Goal: Communication & Community: Answer question/provide support

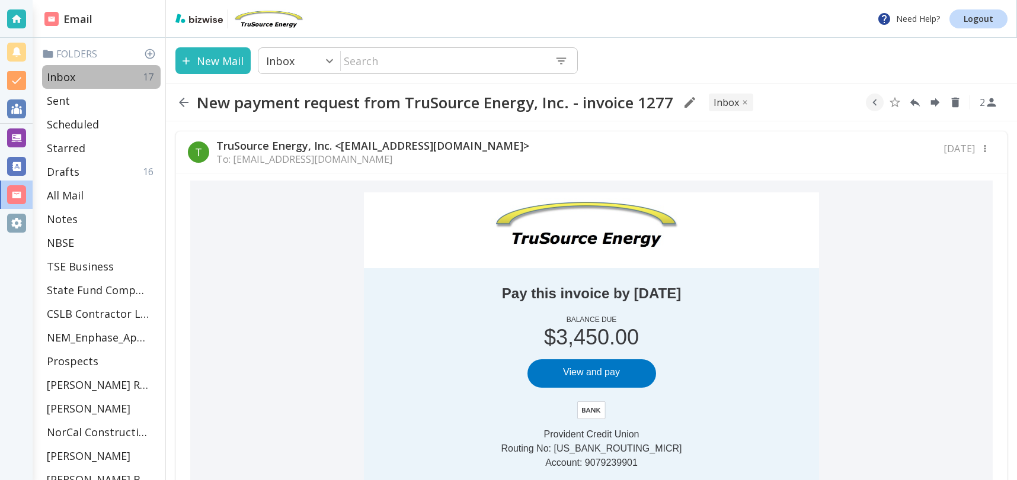
drag, startPoint x: 74, startPoint y: 73, endPoint x: 80, endPoint y: 1, distance: 72.5
click at [74, 72] on p "Inbox" at bounding box center [61, 77] width 28 height 14
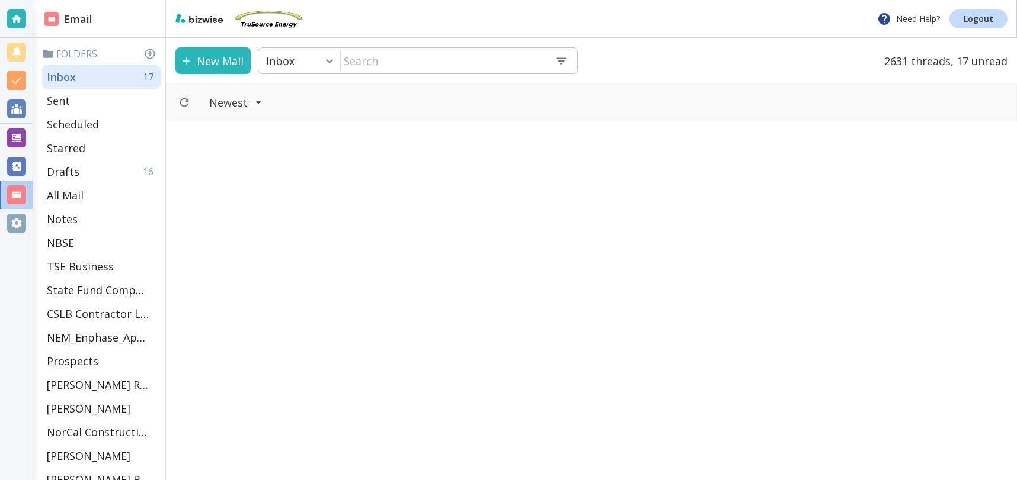
scroll to position [1137, 0]
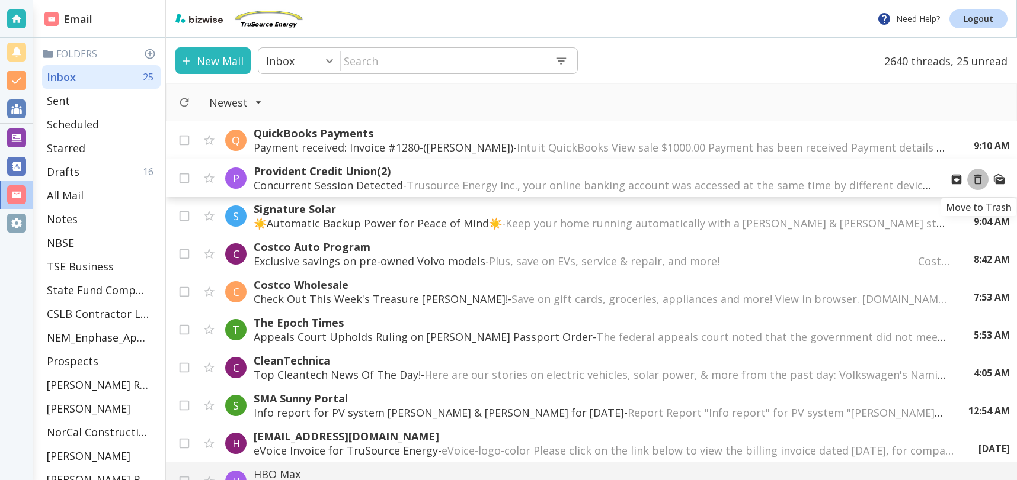
click at [977, 180] on icon "Move to Trash" at bounding box center [977, 179] width 13 height 13
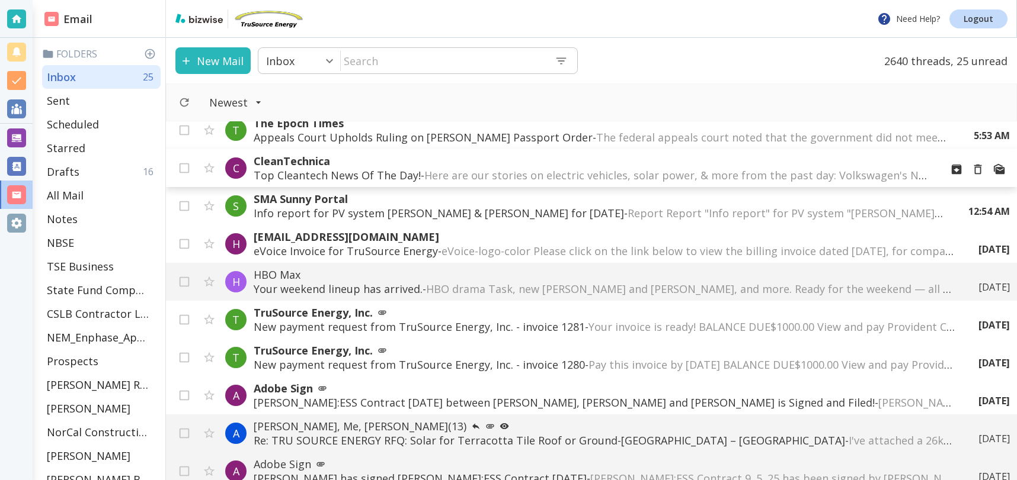
scroll to position [165, 0]
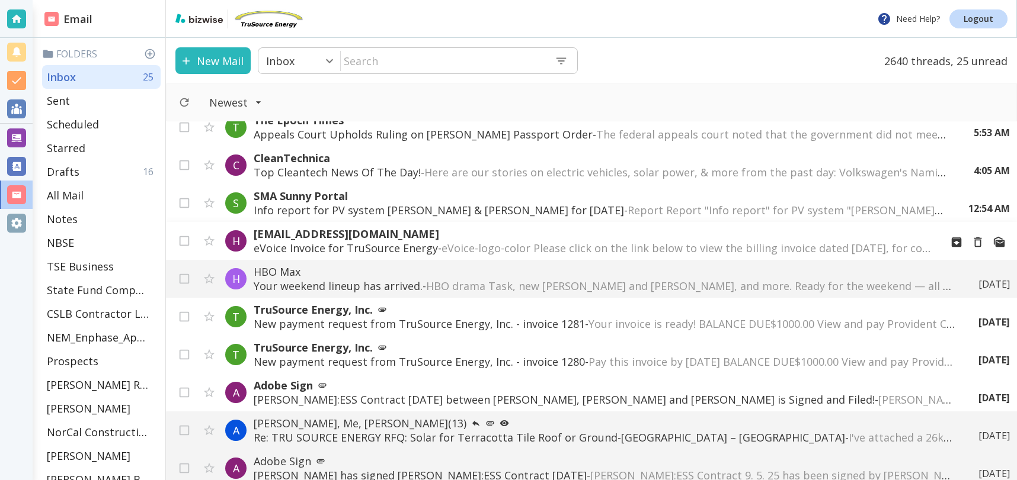
click at [505, 240] on p "[EMAIL_ADDRESS][DOMAIN_NAME]" at bounding box center [593, 234] width 678 height 14
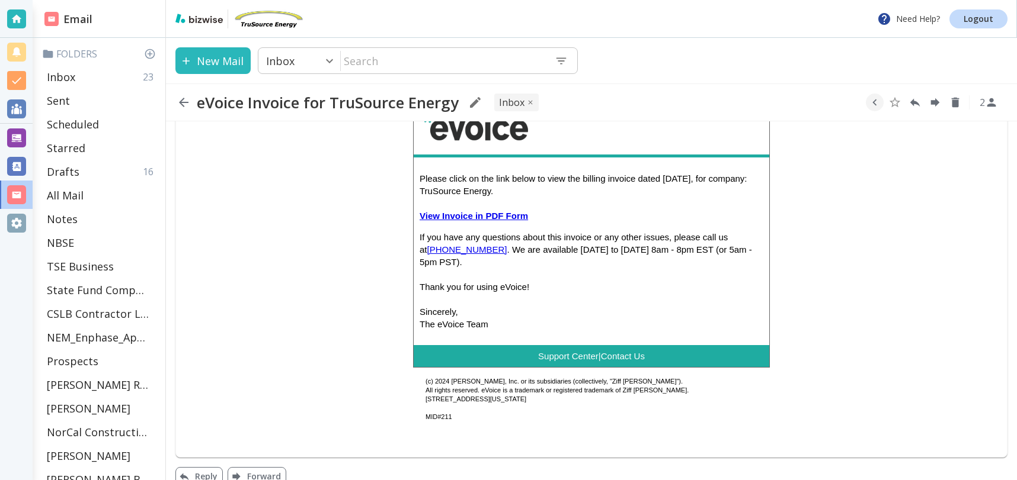
scroll to position [84, 0]
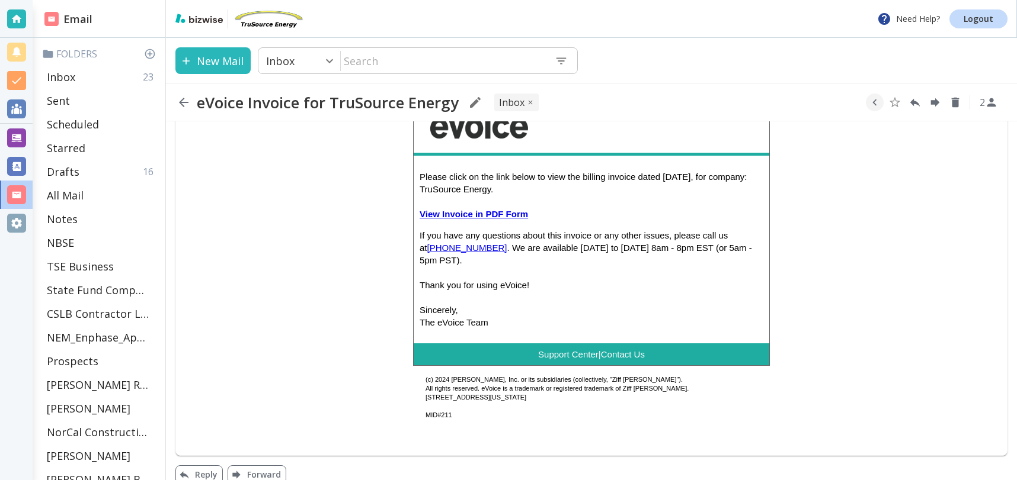
click at [471, 213] on link "View Invoice in PDF Form" at bounding box center [473, 214] width 108 height 10
click at [57, 84] on div "Inbox 23" at bounding box center [101, 77] width 118 height 24
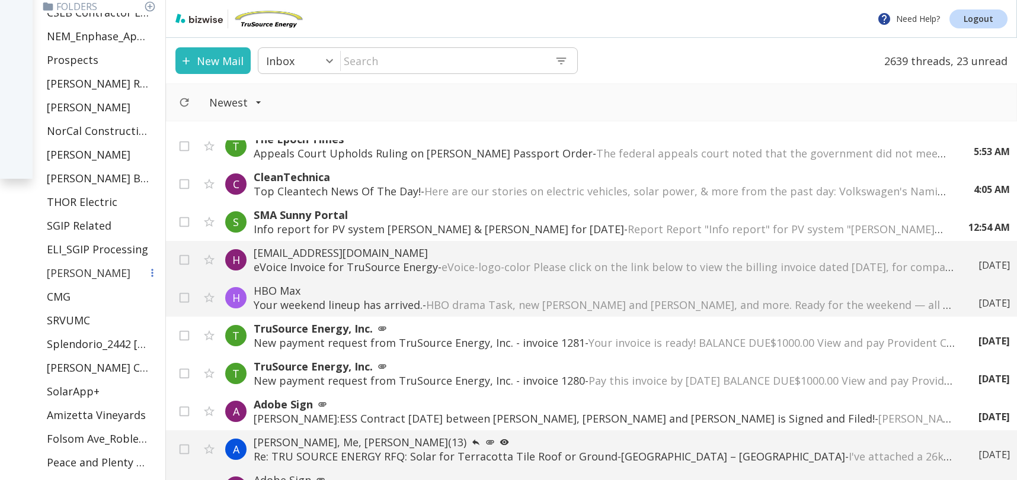
scroll to position [491, 0]
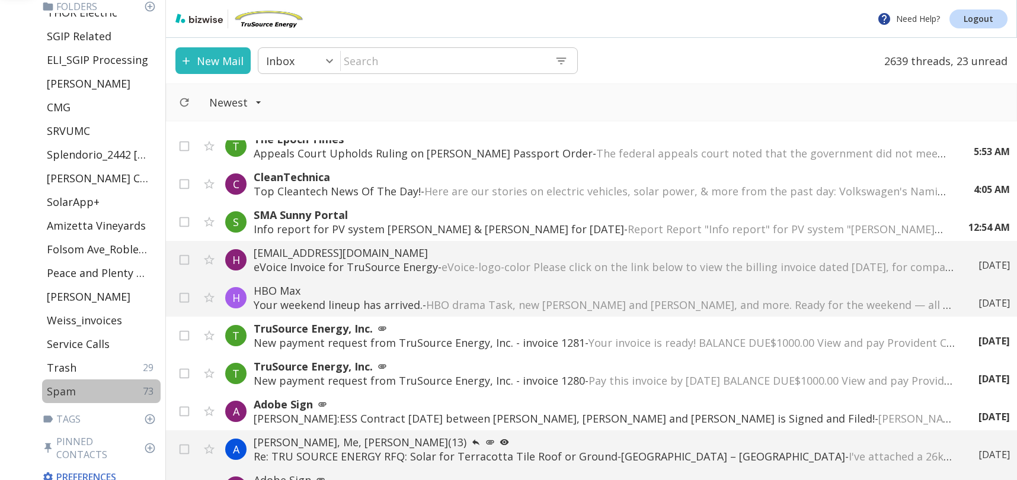
click at [88, 393] on div "Spam 73" at bounding box center [101, 392] width 118 height 24
type input "48"
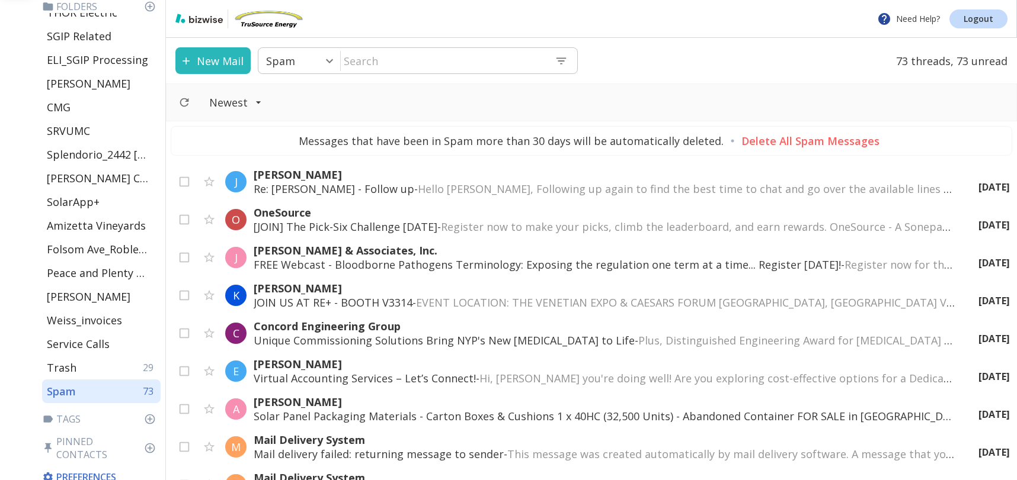
scroll to position [2448, 0]
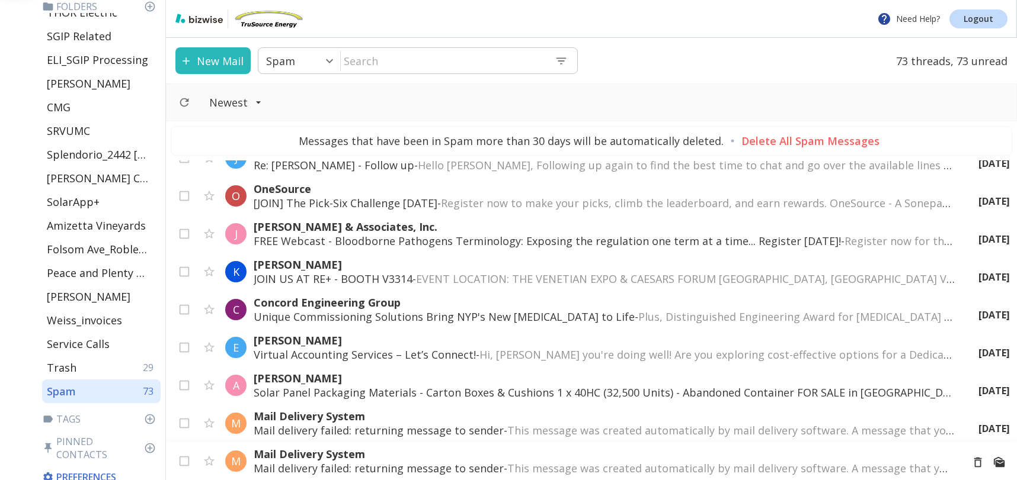
click at [455, 458] on p "Mail Delivery System" at bounding box center [603, 454] width 699 height 14
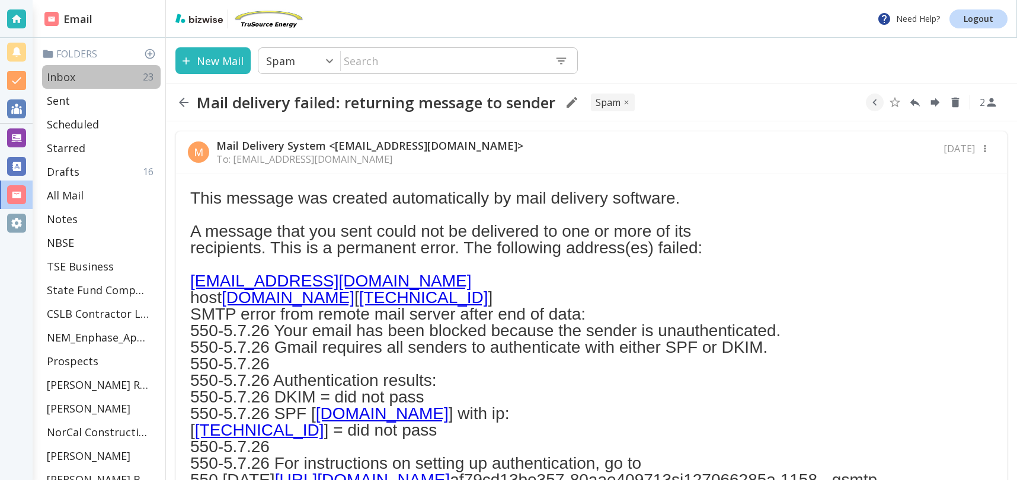
click at [52, 75] on p "Inbox" at bounding box center [61, 77] width 28 height 14
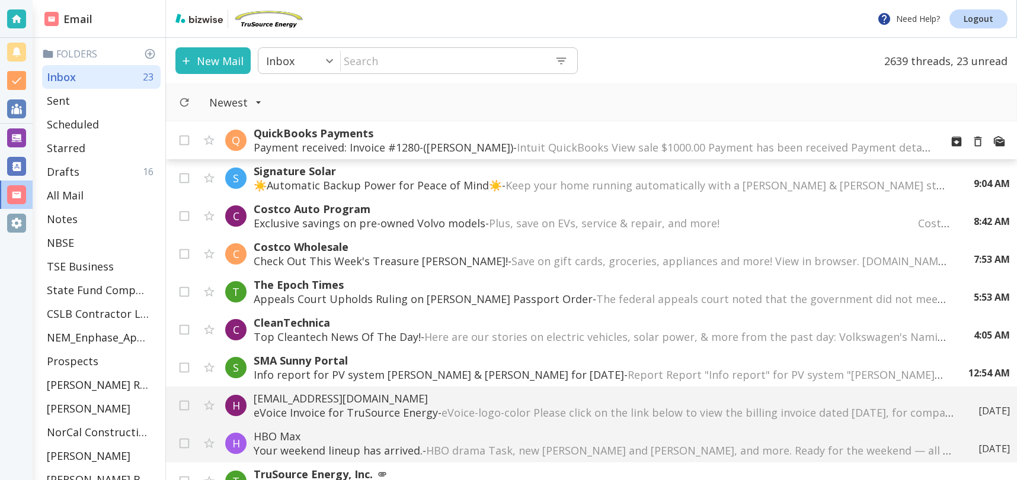
click at [379, 139] on p "QuickBooks Payments" at bounding box center [593, 133] width 678 height 14
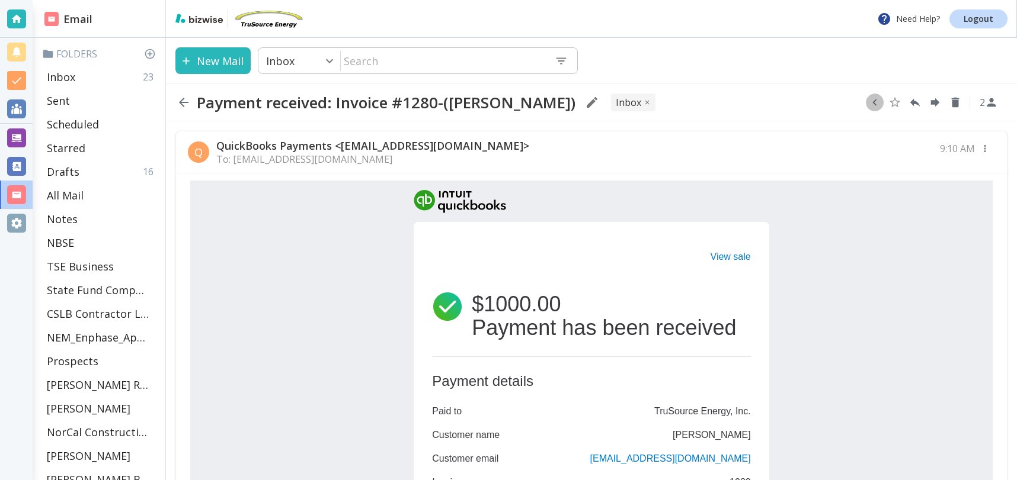
click at [873, 105] on icon "button" at bounding box center [874, 102] width 13 height 13
click at [826, 101] on icon "Move to Folder" at bounding box center [828, 102] width 11 height 9
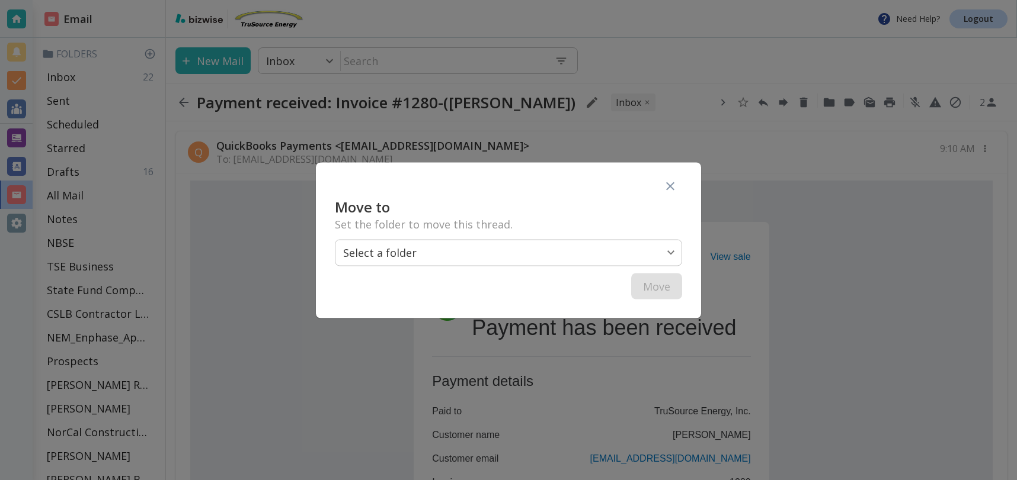
click at [582, 0] on body "Need Help? Logout Email Folders Inbox 22 Sent Scheduled Starred Drafts 16 All M…" at bounding box center [508, 0] width 1017 height 0
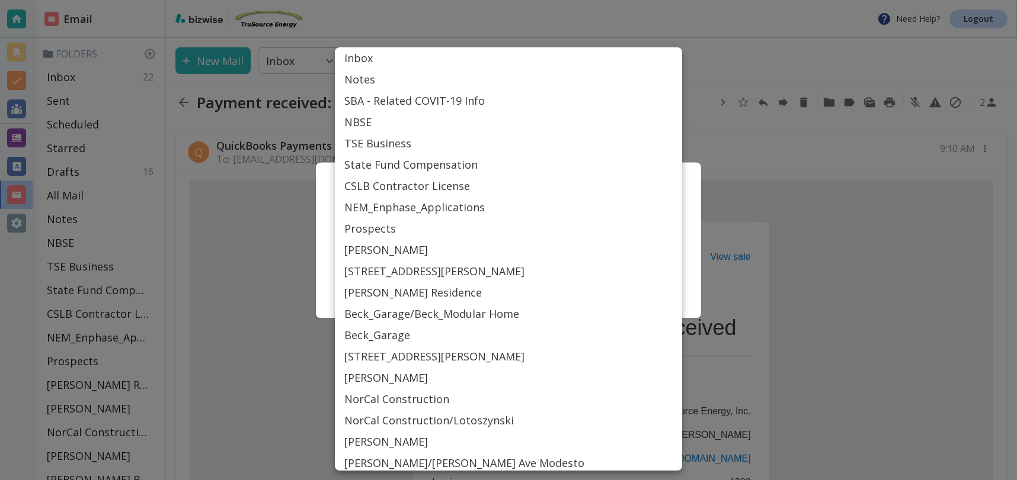
scroll to position [515, 0]
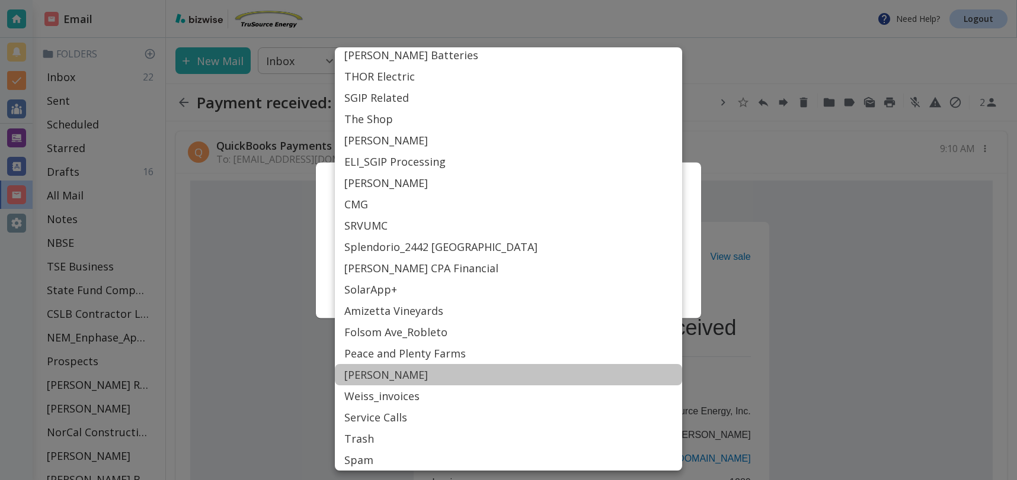
click at [379, 374] on li "[PERSON_NAME]" at bounding box center [508, 374] width 347 height 21
type input "Label_84"
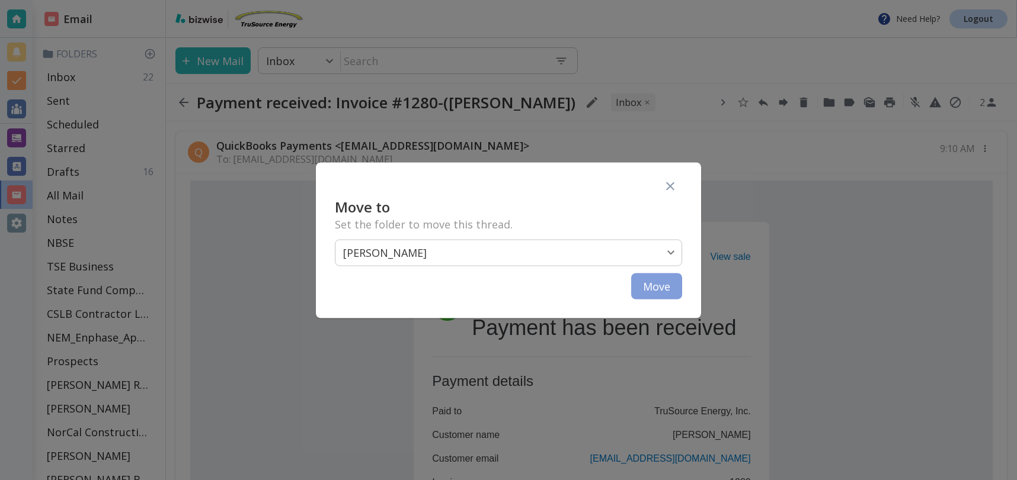
click at [664, 287] on button "Move" at bounding box center [656, 286] width 51 height 26
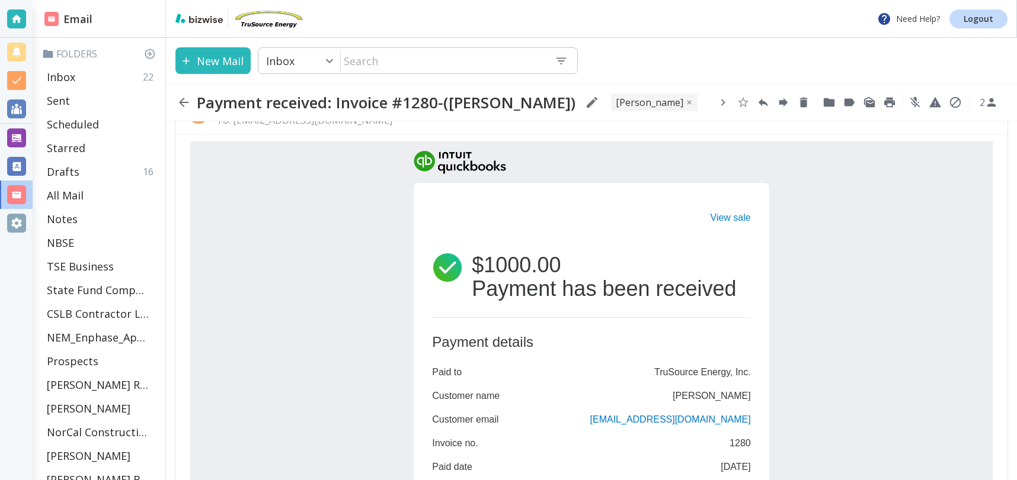
scroll to position [0, 0]
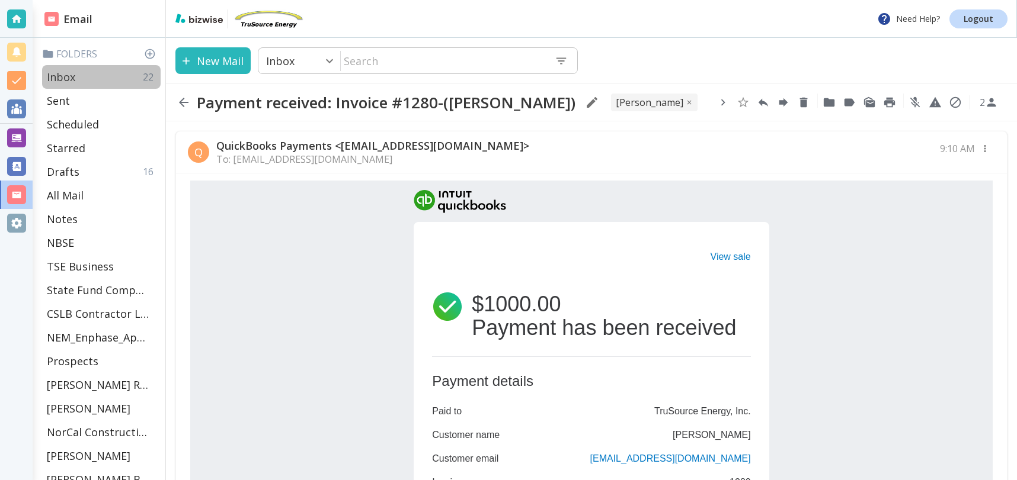
click at [79, 73] on div "Inbox 22" at bounding box center [101, 77] width 118 height 24
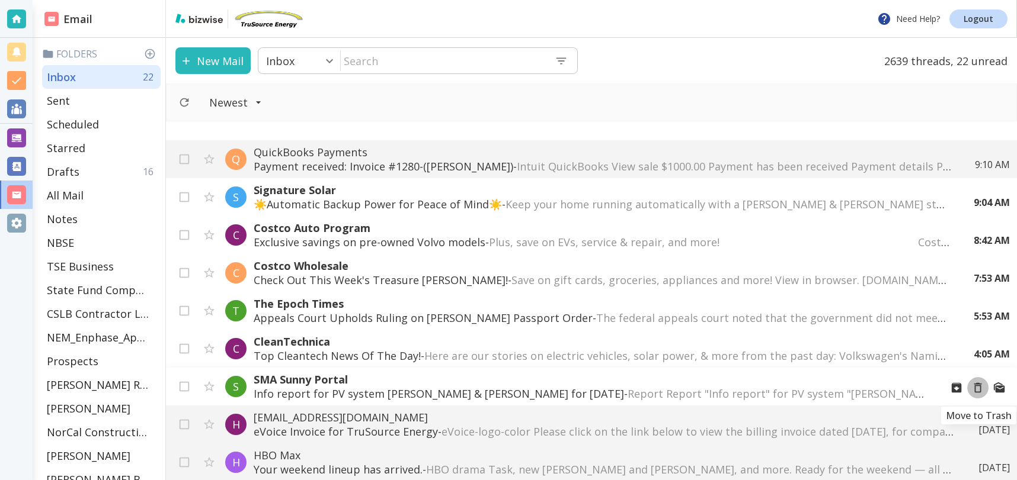
click at [977, 386] on icon "Move to Trash" at bounding box center [977, 388] width 13 height 13
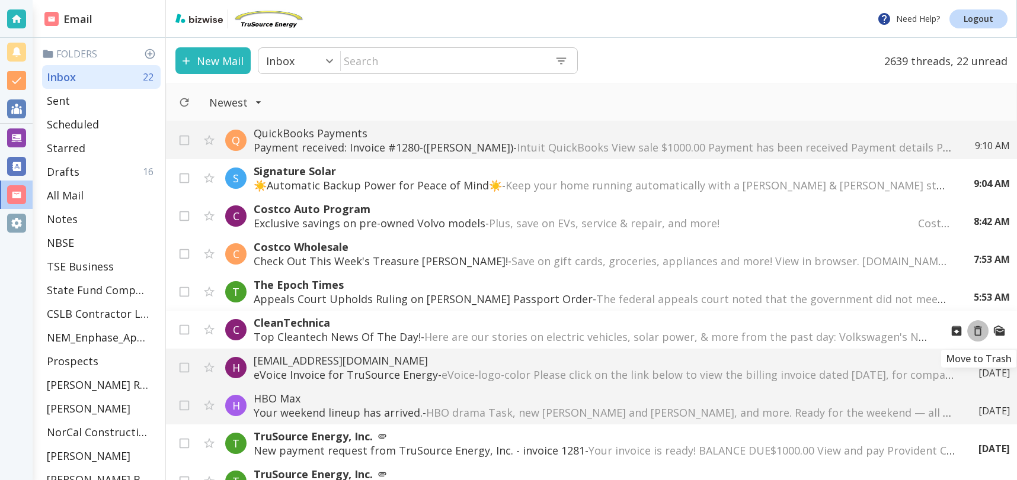
click at [977, 330] on icon "Move to Trash" at bounding box center [977, 331] width 13 height 13
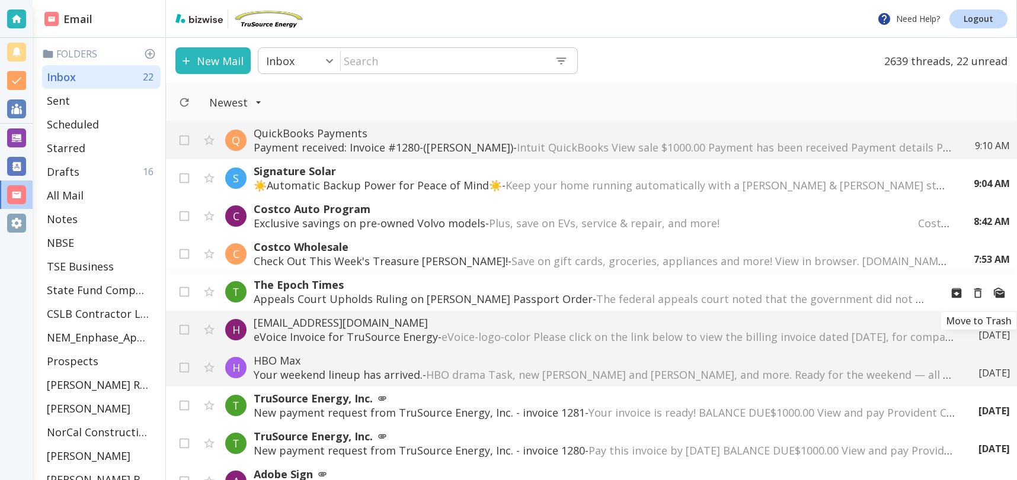
click at [979, 293] on icon "Move to Trash" at bounding box center [977, 293] width 13 height 13
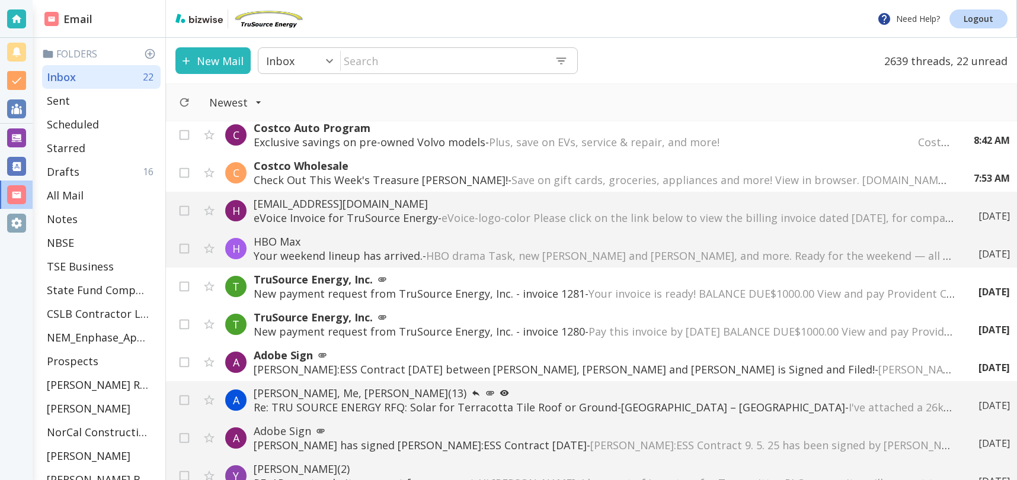
scroll to position [90, 0]
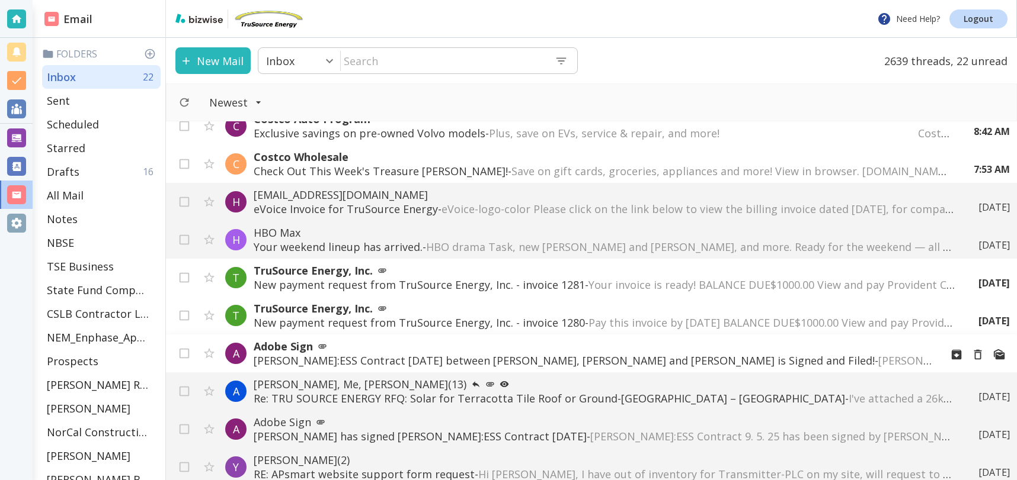
click at [638, 361] on p "[PERSON_NAME]:ESS Contract [DATE] between [PERSON_NAME], [PERSON_NAME] and [PER…" at bounding box center [593, 361] width 678 height 14
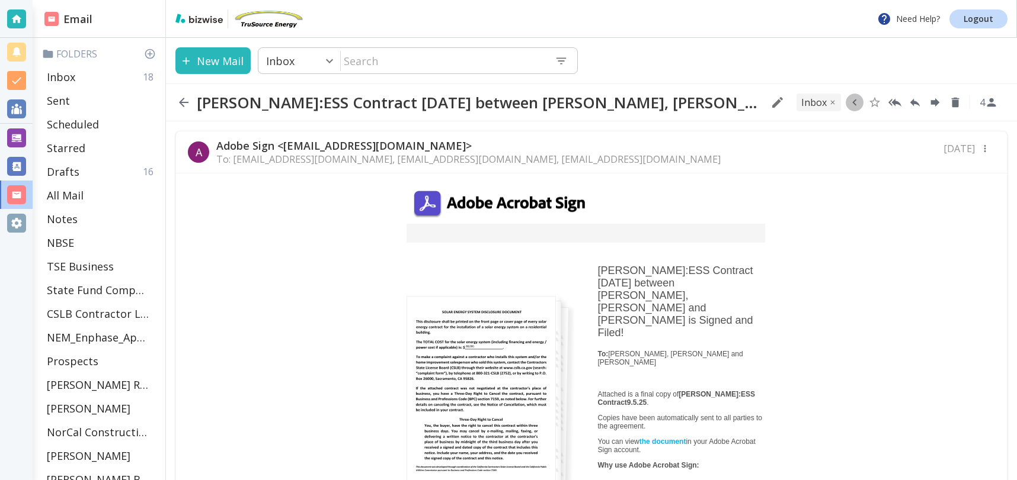
click at [854, 103] on icon "button" at bounding box center [854, 102] width 13 height 13
click at [826, 101] on icon "Move to Folder" at bounding box center [828, 102] width 11 height 9
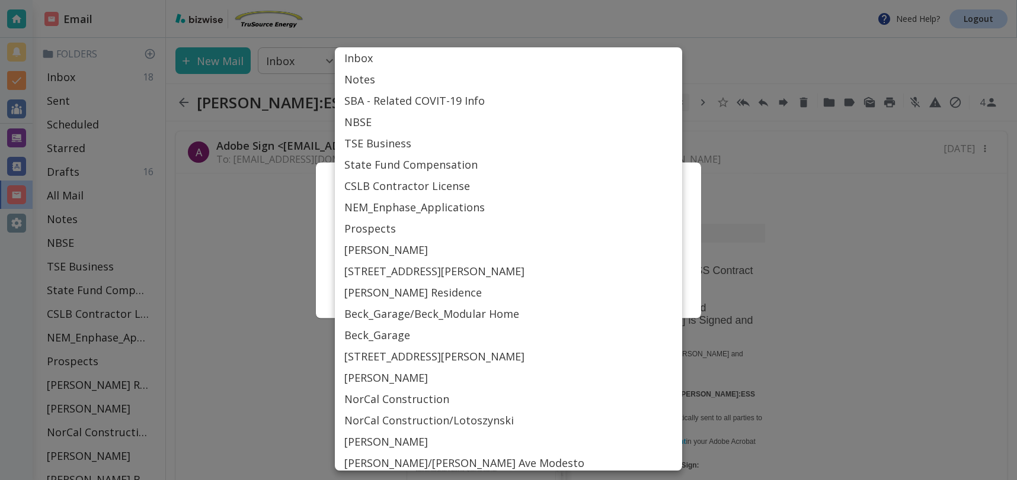
click at [509, 0] on body "Need Help? Logout Email Folders Inbox 18 Sent Scheduled Starred Drafts 16 All M…" at bounding box center [508, 0] width 1017 height 0
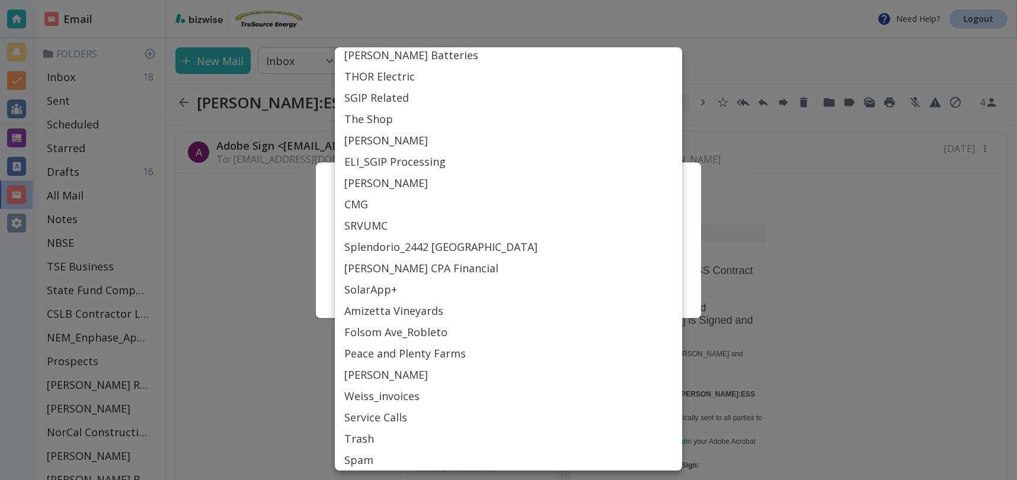
click at [377, 374] on li "[PERSON_NAME]" at bounding box center [508, 374] width 347 height 21
type input "Label_84"
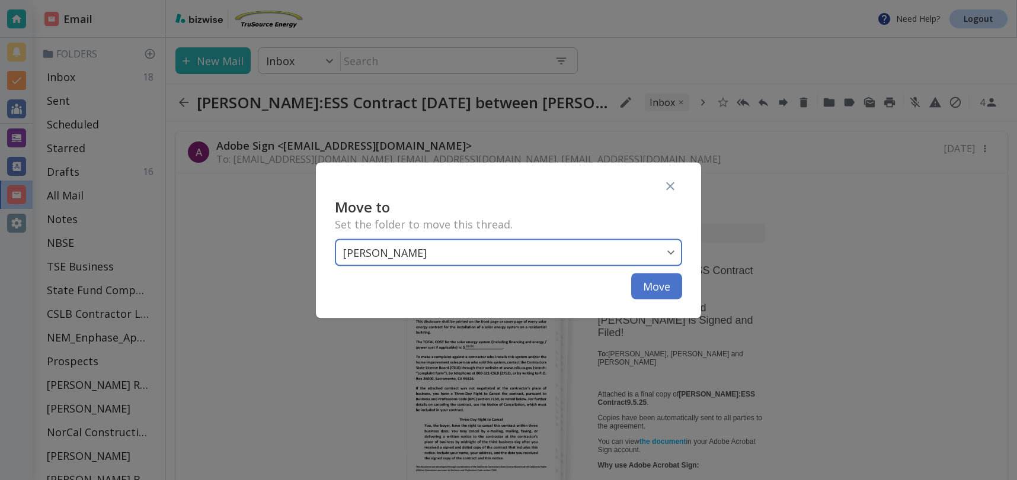
click at [658, 284] on button "Move" at bounding box center [656, 286] width 51 height 26
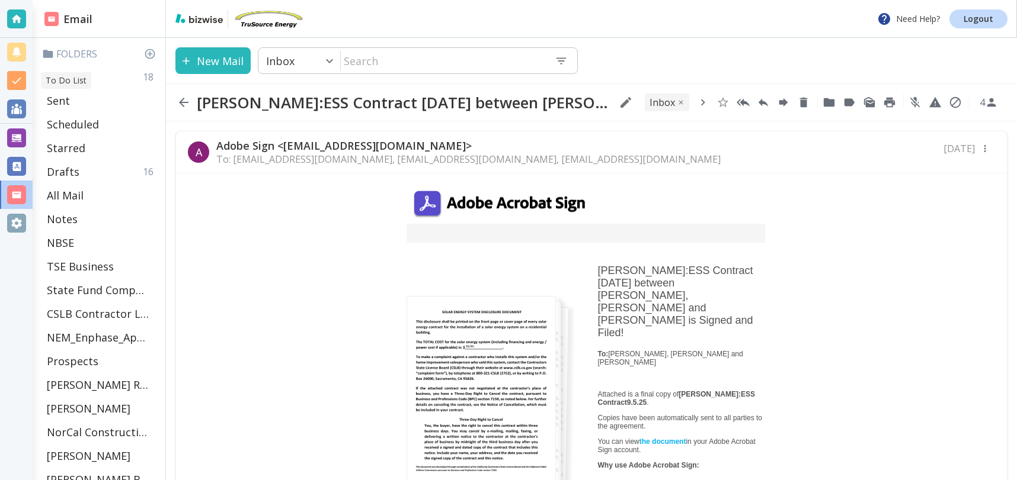
click at [62, 81] on p "To Do List" at bounding box center [66, 81] width 41 height 12
click at [68, 81] on p "Inbox" at bounding box center [61, 77] width 28 height 14
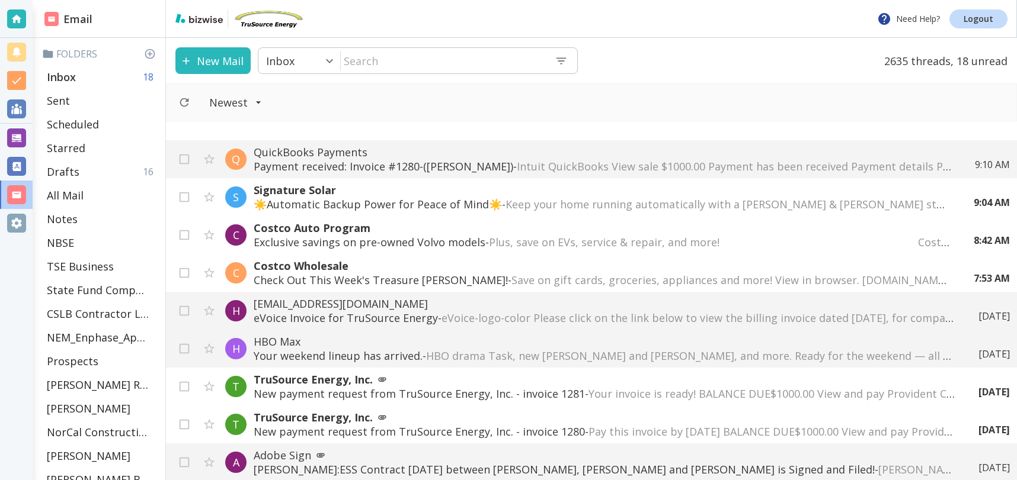
scroll to position [90, 0]
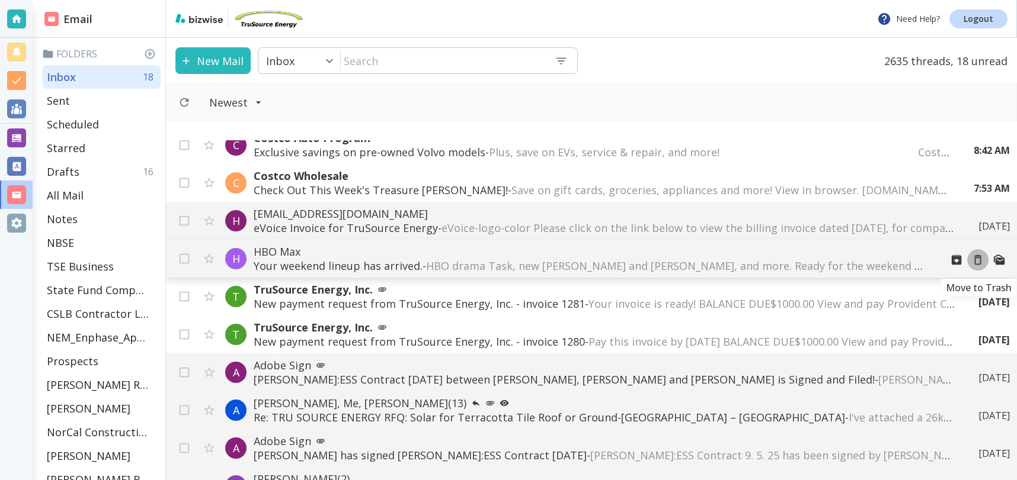
click at [978, 259] on icon "Move to Trash" at bounding box center [977, 260] width 13 height 13
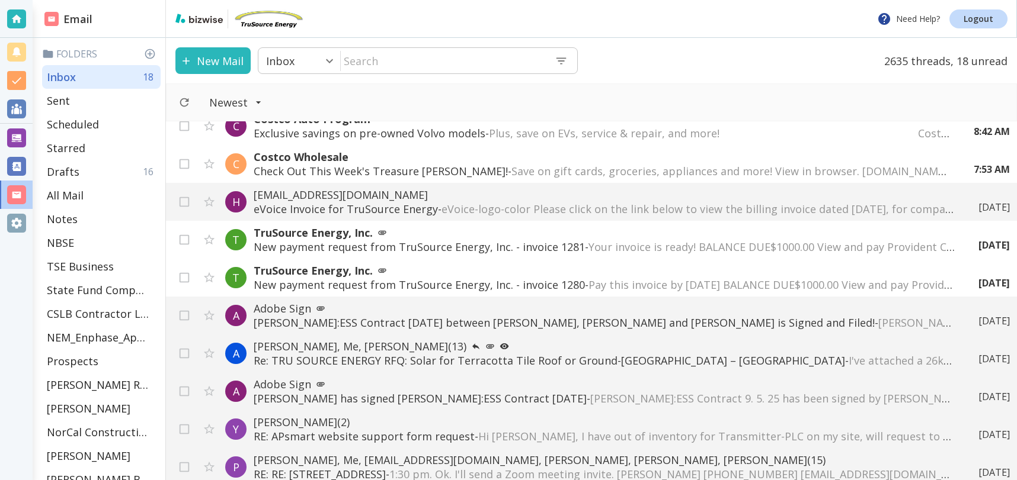
scroll to position [129, 0]
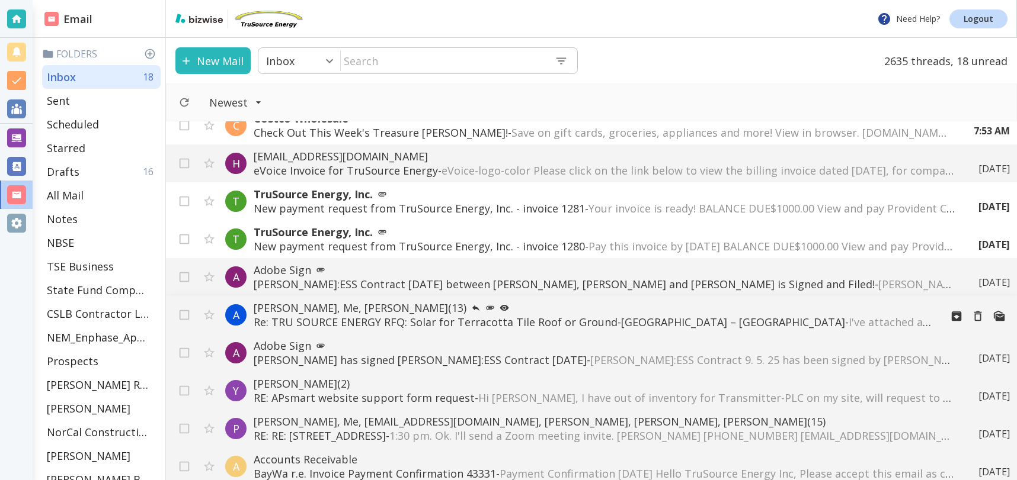
click at [523, 321] on p "Re: TRU SOURCE ENERGY RFQ: Solar for Terracotta Tile Roof or Ground-Mount – [GE…" at bounding box center [593, 322] width 678 height 14
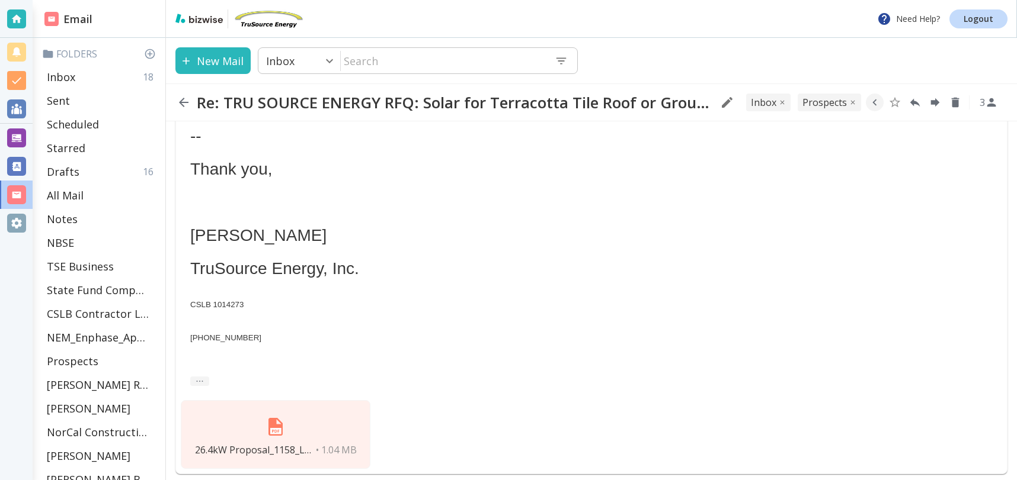
scroll to position [779, 0]
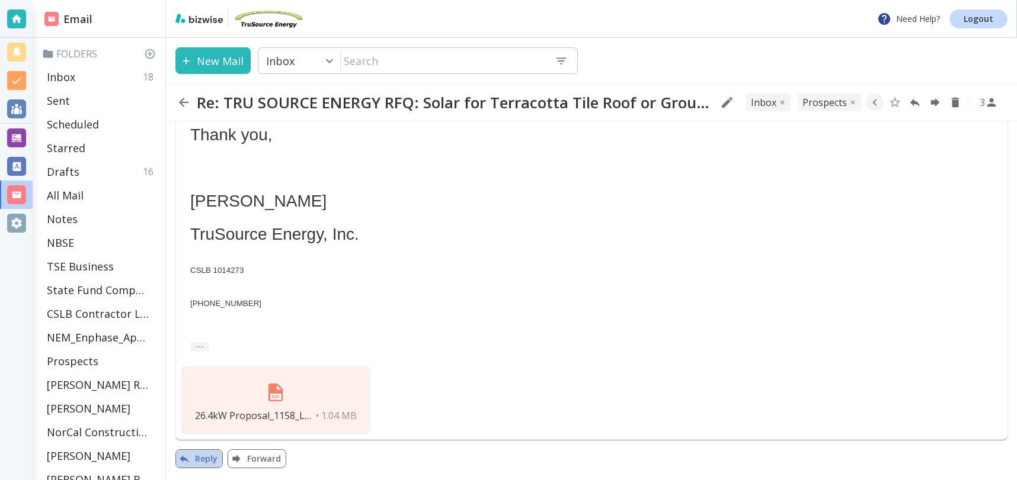
click at [206, 461] on button "Reply" at bounding box center [198, 459] width 47 height 19
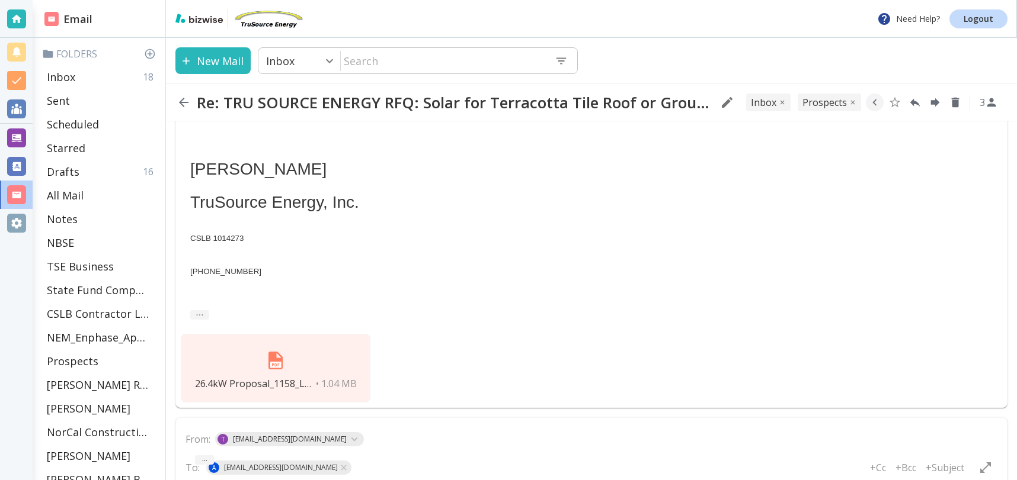
type textarea "<div class="bizwise_content"></div><div class="gmail_signature"><br>--<br><p>Th…"
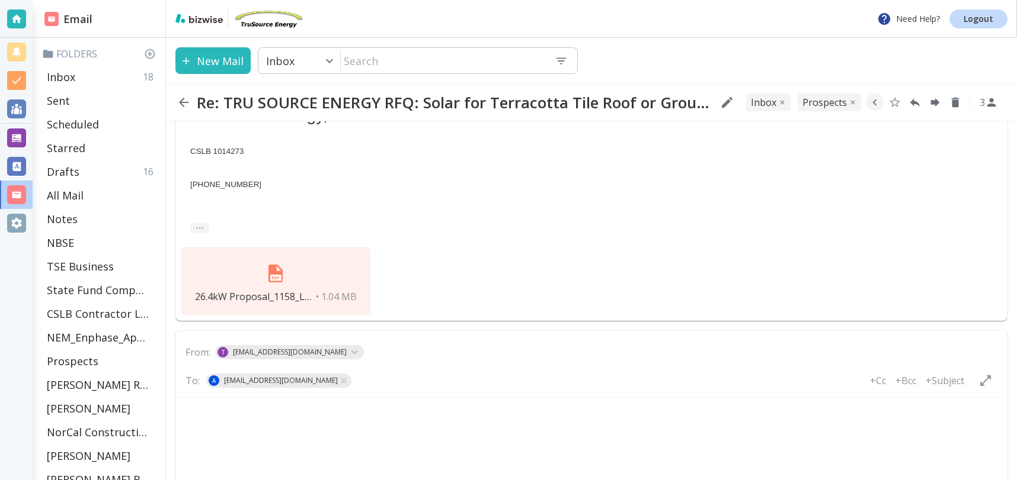
scroll to position [0, 0]
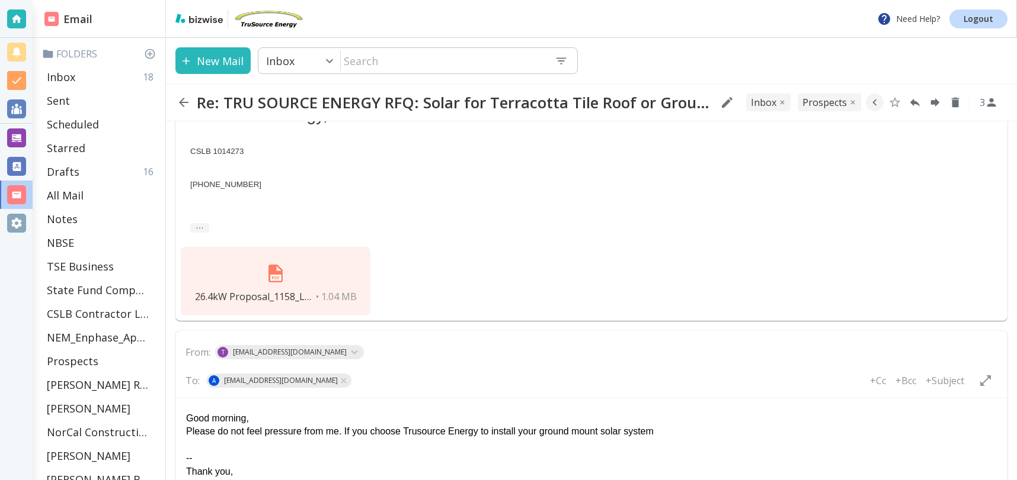
click at [689, 431] on div "Please do not feel pressure from me. If you choose Trusource Energy to install …" at bounding box center [591, 431] width 810 height 13
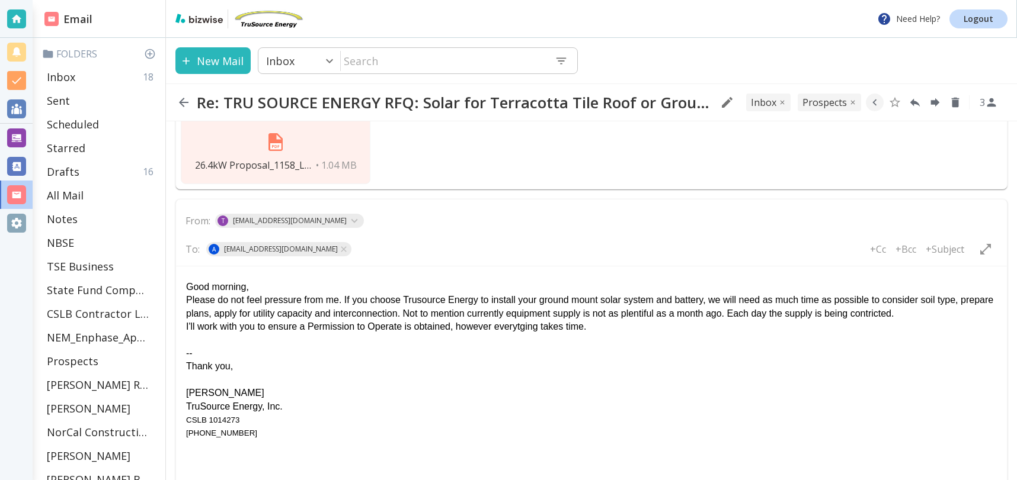
scroll to position [1031, 0]
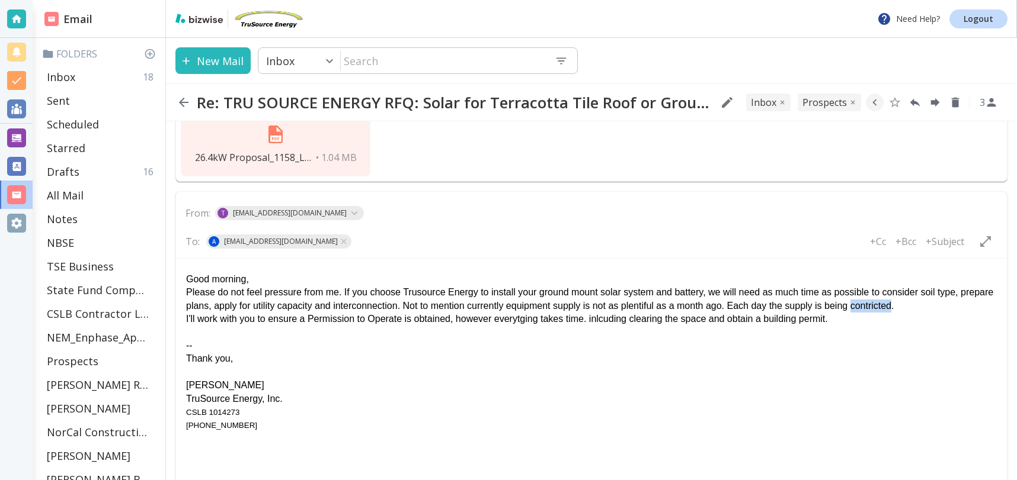
click at [922, 316] on body "Good morning, Please do not feel pressure from me. If you choose Trusource Ener…" at bounding box center [591, 350] width 812 height 164
click at [839, 309] on div "Please do not feel pressure from me. If you choose Trusource Energy to install …" at bounding box center [591, 300] width 810 height 27
click at [839, 320] on div "I'll work with you to ensure a Permission to Operate is obtained, however every…" at bounding box center [591, 320] width 810 height 13
click at [598, 322] on div "I'll work with you to ensure a Permission to Operate is obtained, however every…" at bounding box center [591, 320] width 810 height 13
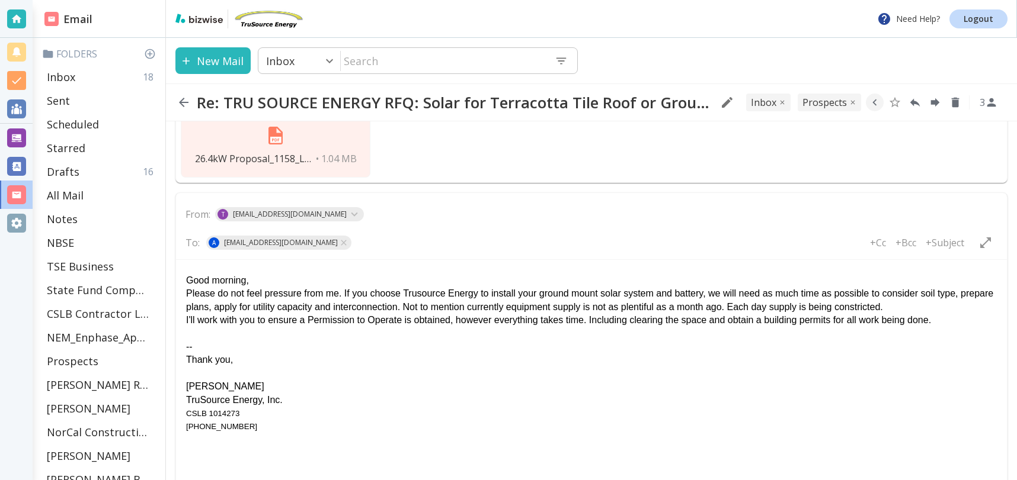
click at [953, 318] on div "I'll work with you to ensure a Permission to Operate is obtained, however every…" at bounding box center [591, 320] width 810 height 13
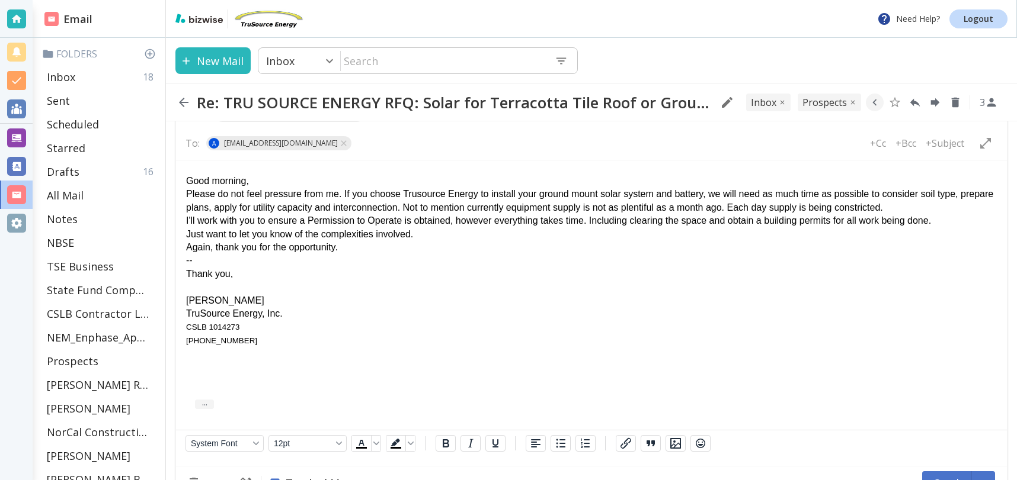
scroll to position [1168, 0]
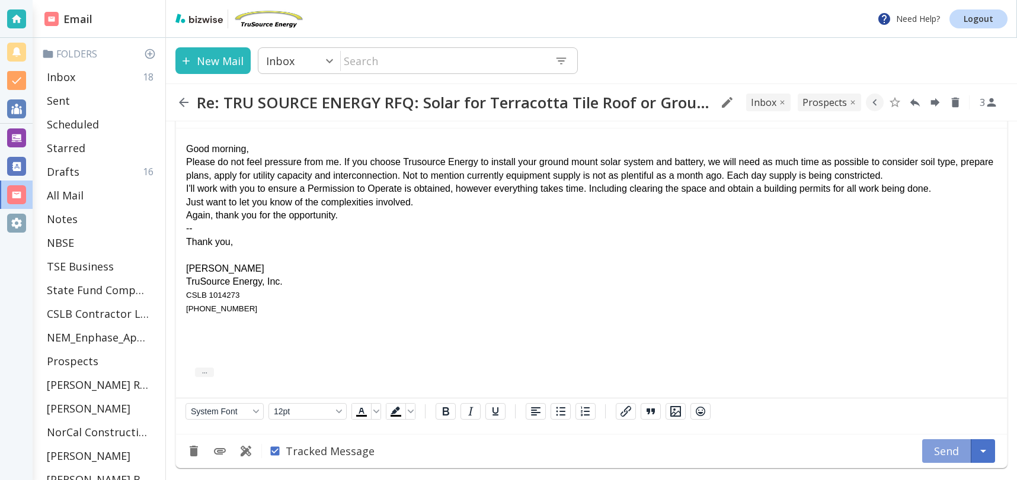
click at [947, 452] on button "Send" at bounding box center [946, 452] width 49 height 24
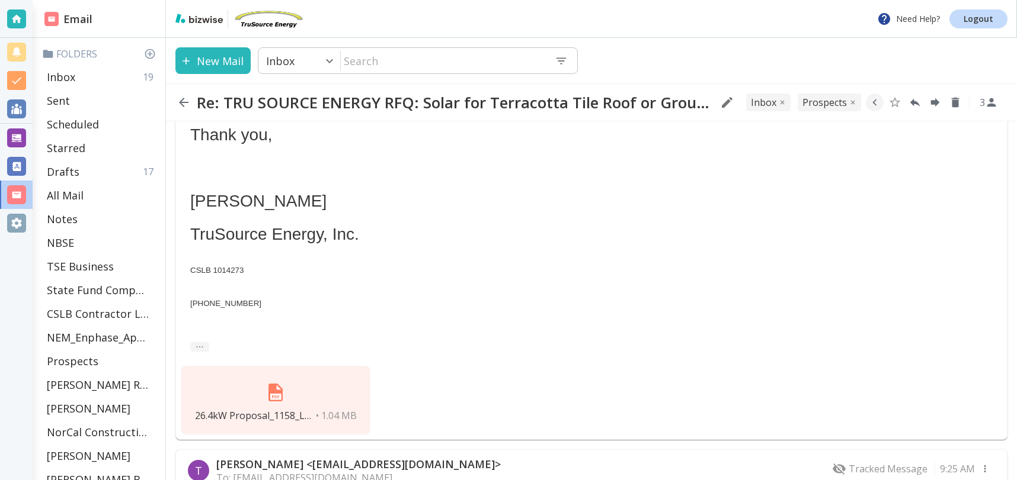
scroll to position [919, 0]
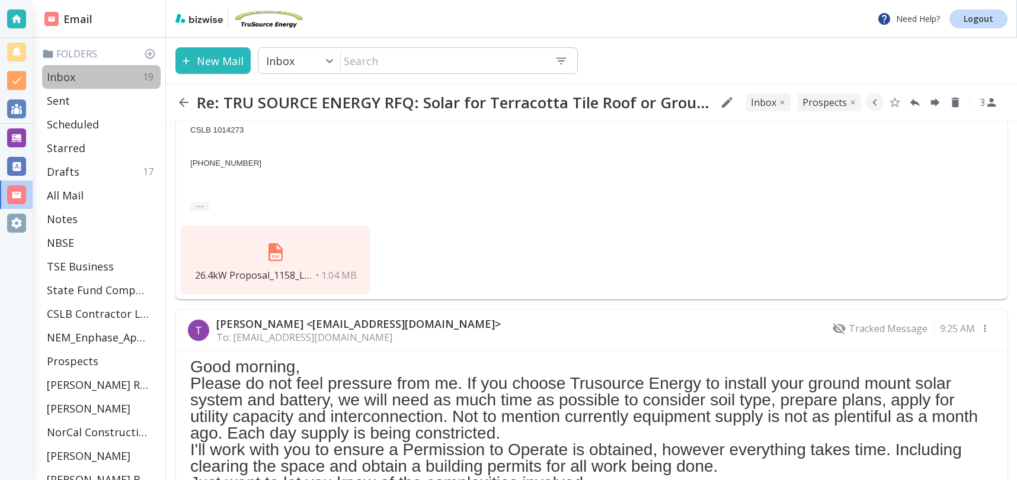
click at [65, 75] on p "Inbox" at bounding box center [61, 77] width 28 height 14
